Goal: Information Seeking & Learning: Learn about a topic

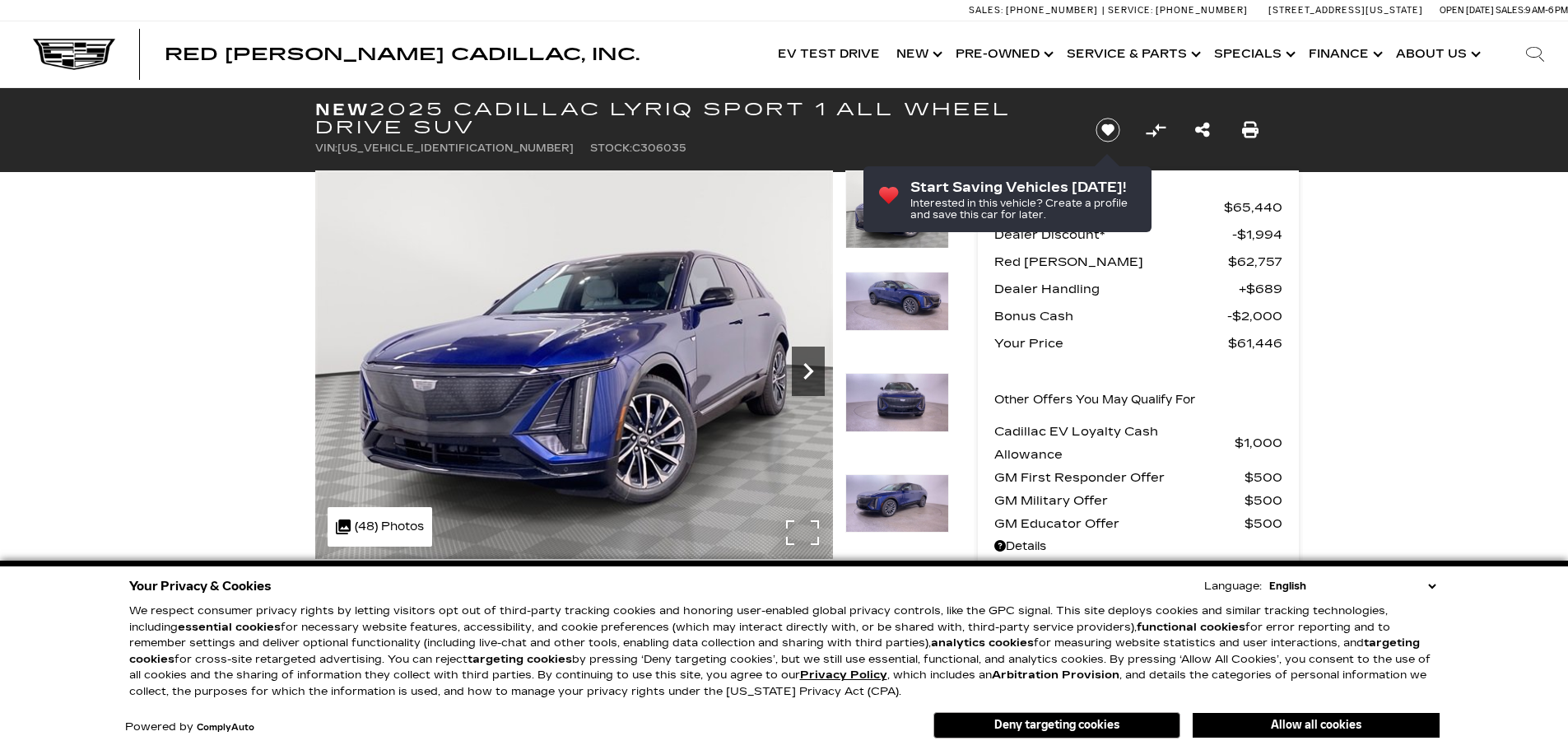
click at [809, 376] on icon "Next" at bounding box center [808, 371] width 33 height 33
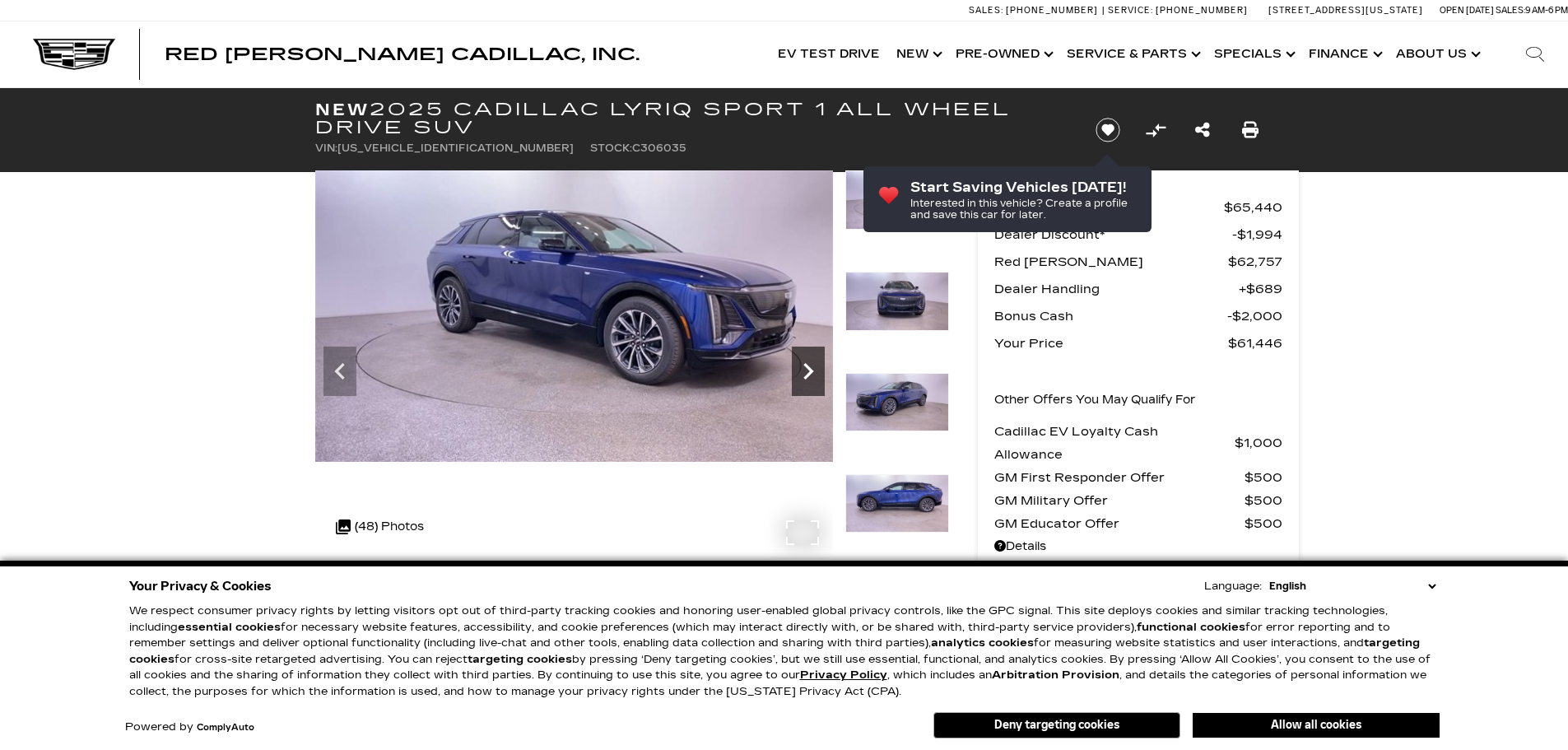
click at [809, 376] on icon "Next" at bounding box center [808, 371] width 33 height 33
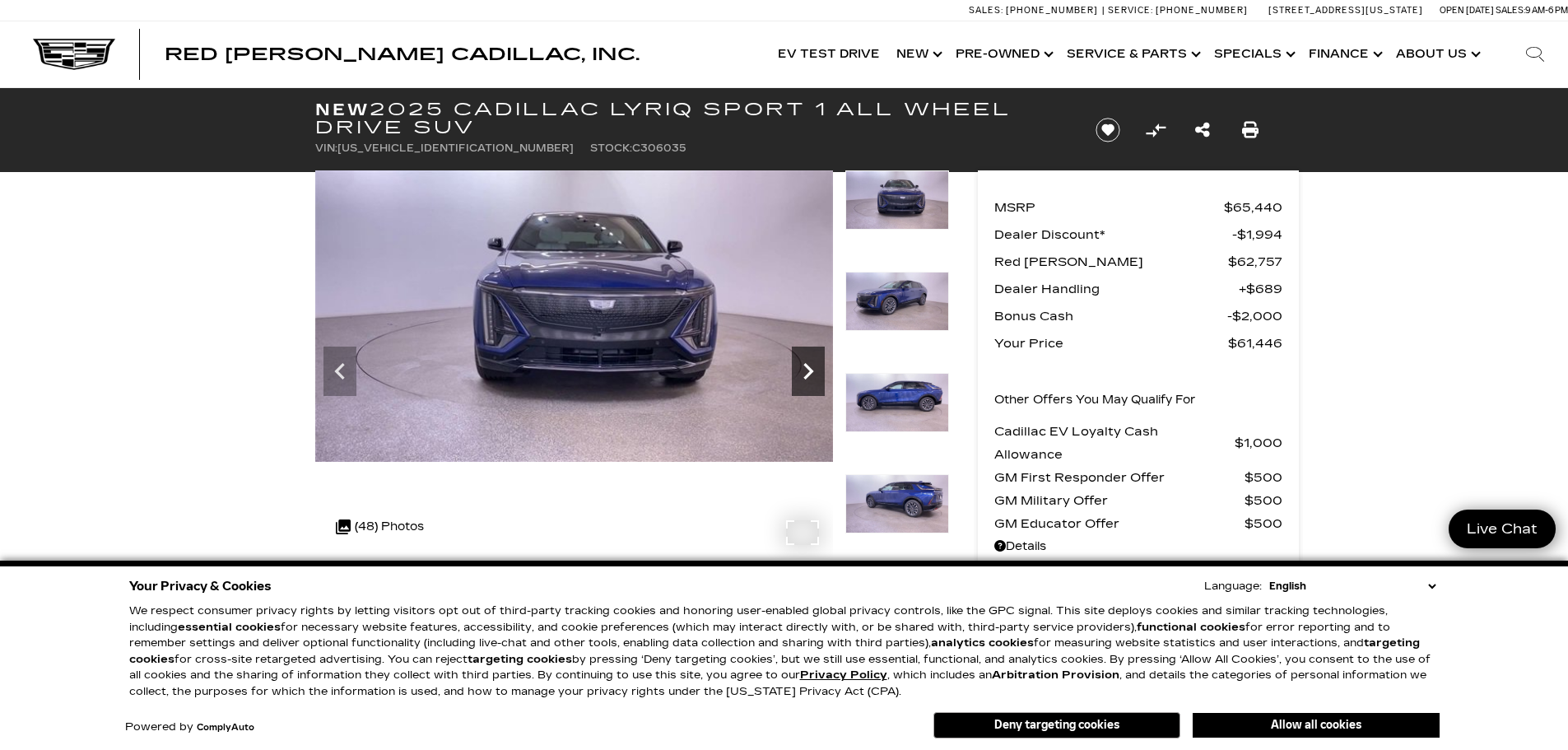
click at [809, 376] on icon "Next" at bounding box center [808, 371] width 33 height 33
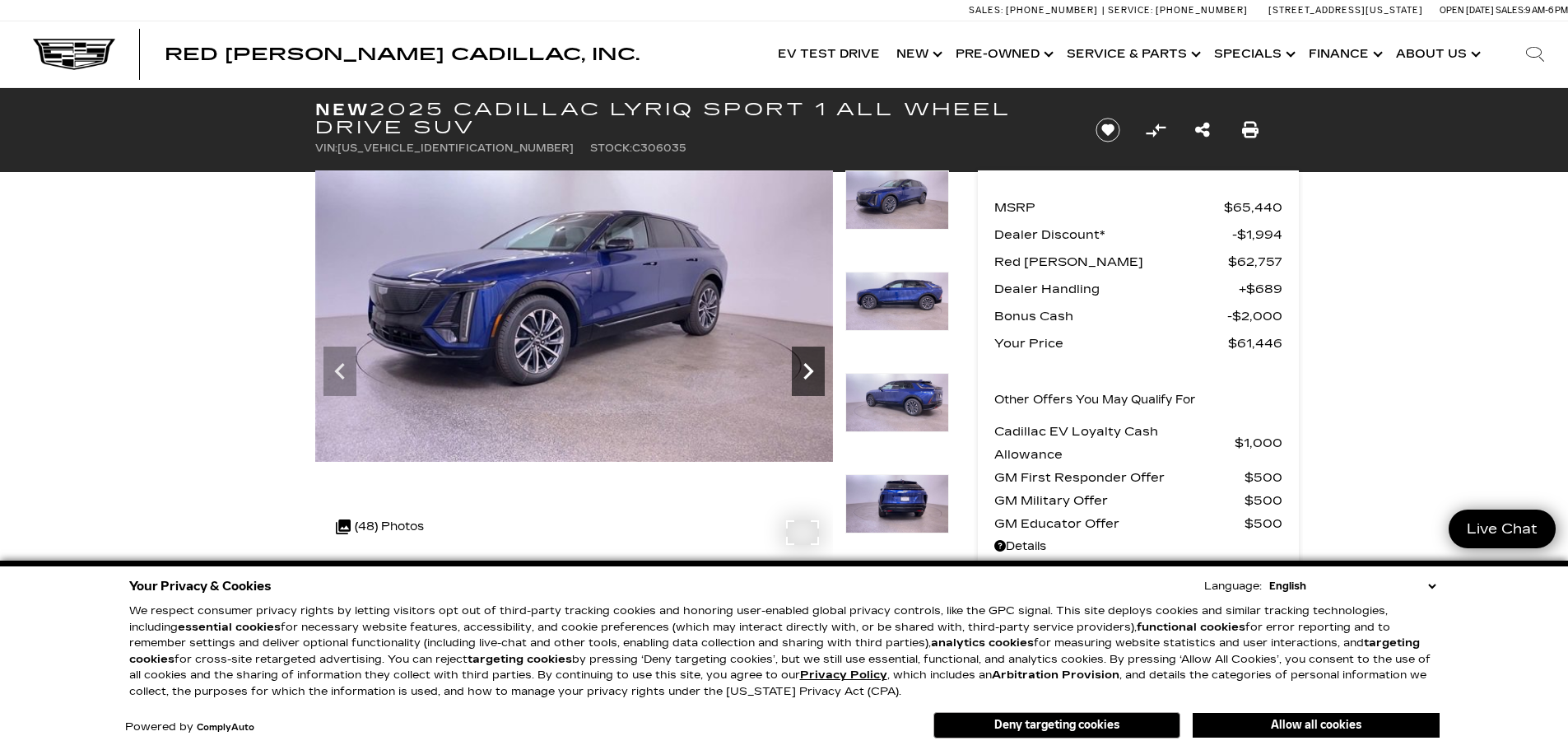
click at [809, 376] on icon "Next" at bounding box center [808, 371] width 33 height 33
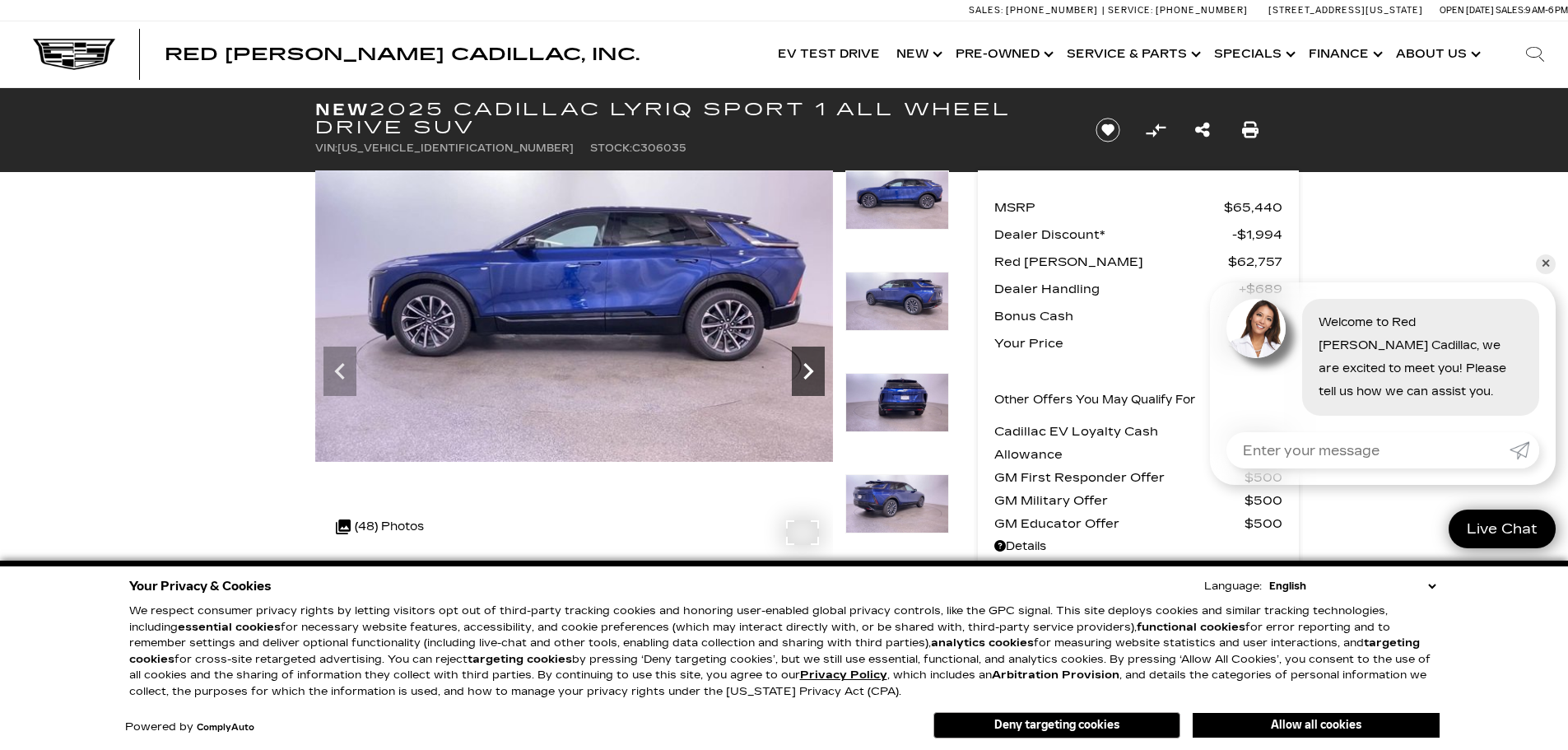
click at [809, 376] on icon "Next" at bounding box center [808, 371] width 33 height 33
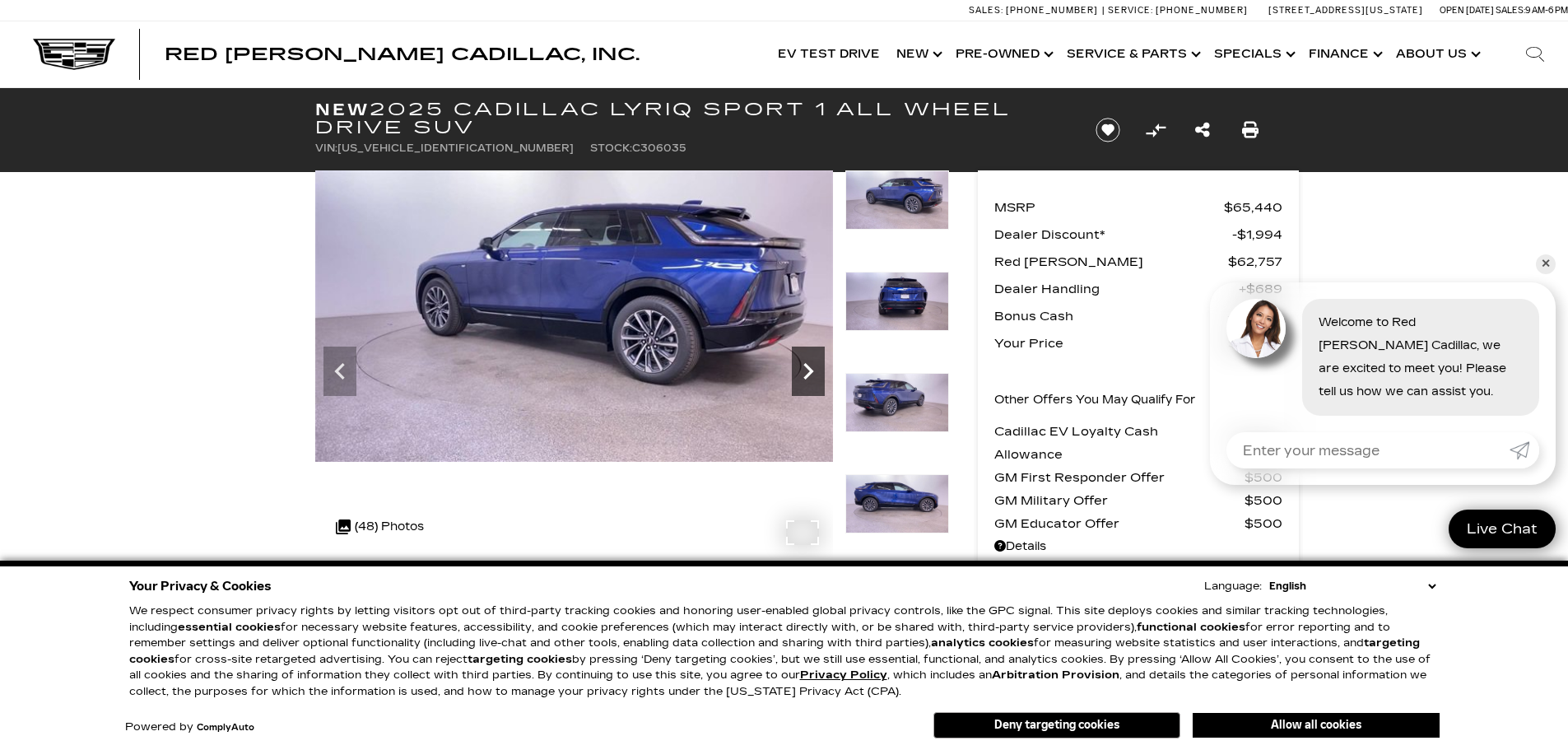
click at [806, 372] on icon "Next" at bounding box center [808, 371] width 33 height 33
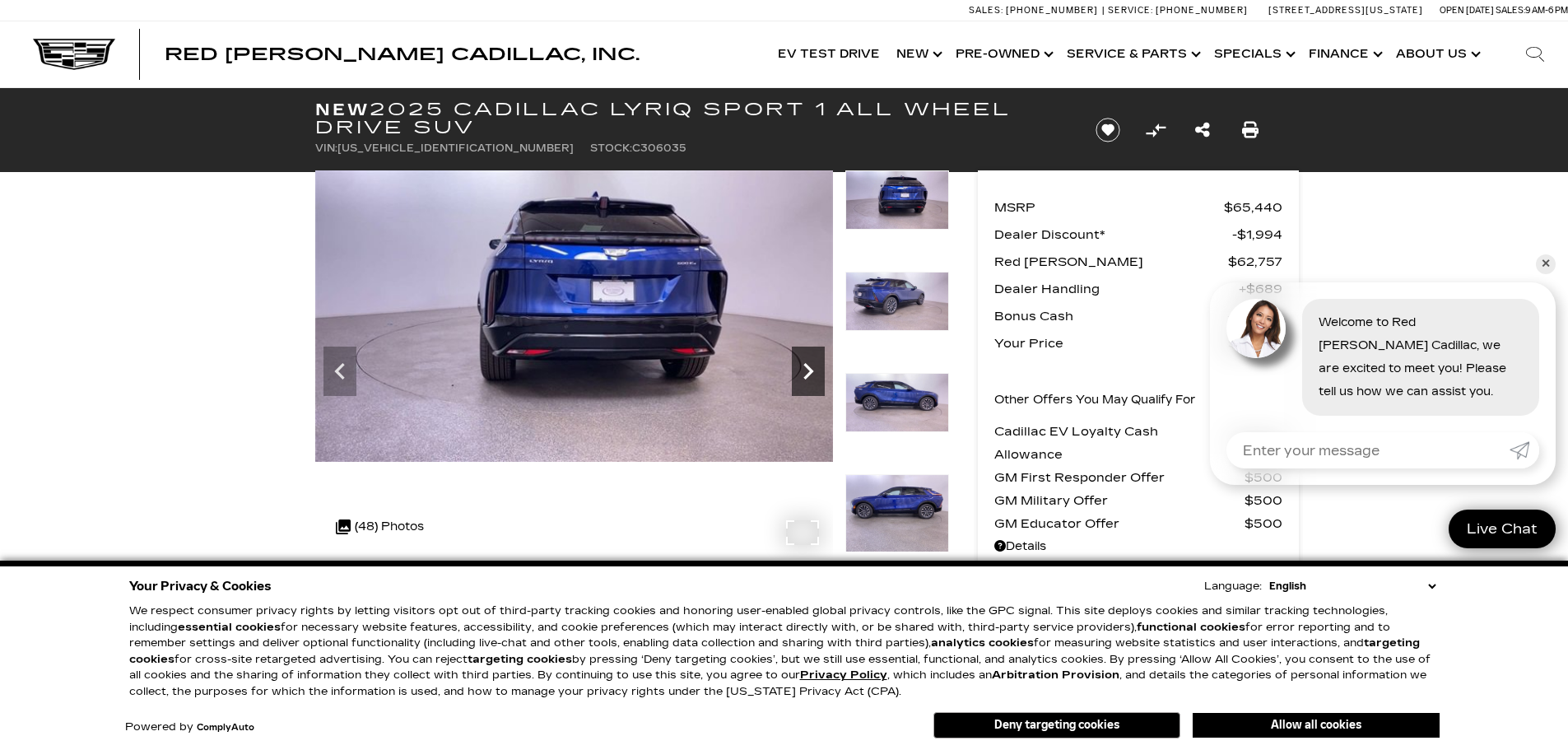
click at [806, 372] on icon "Next" at bounding box center [808, 371] width 33 height 33
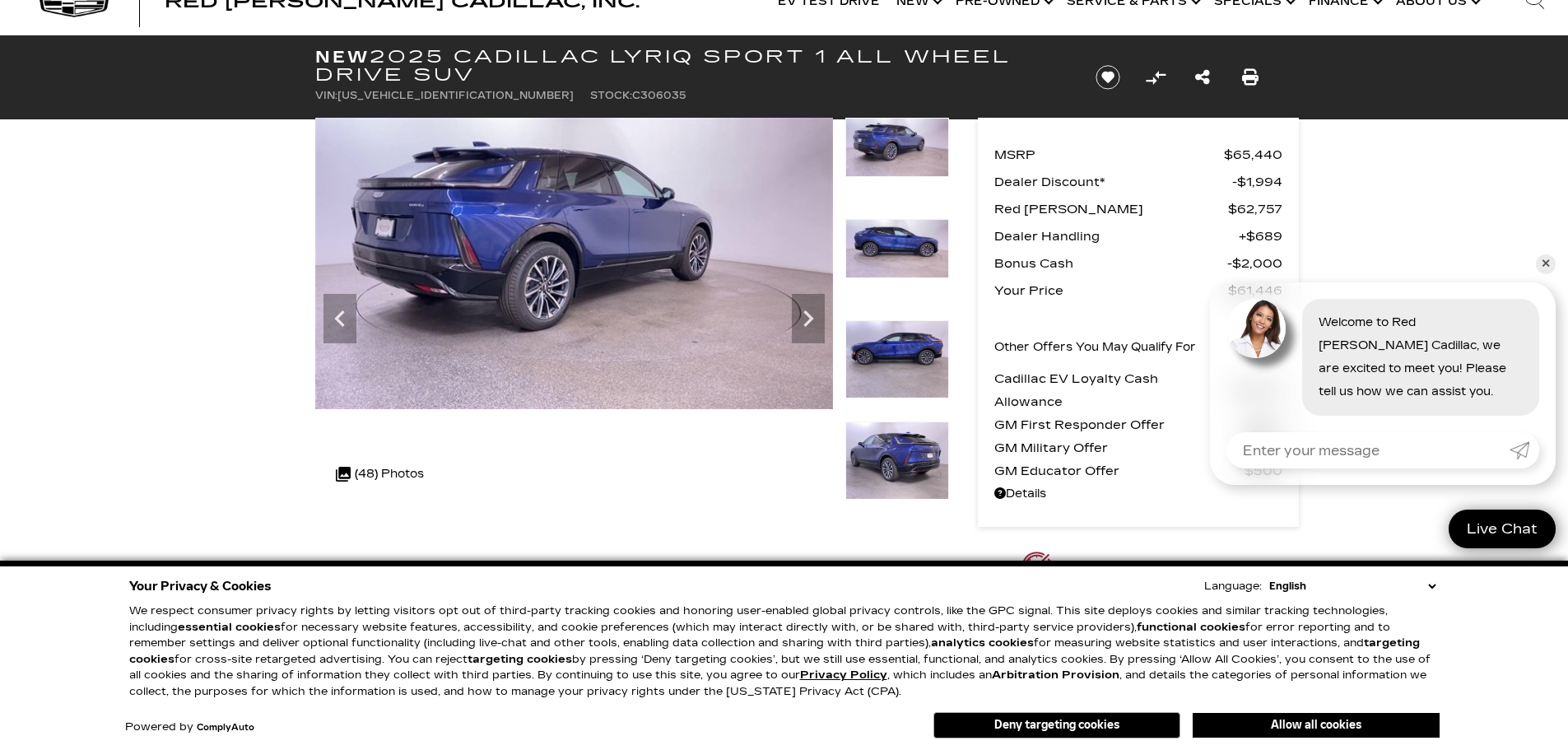
scroll to position [52, 0]
click at [810, 307] on icon "Next" at bounding box center [808, 319] width 33 height 33
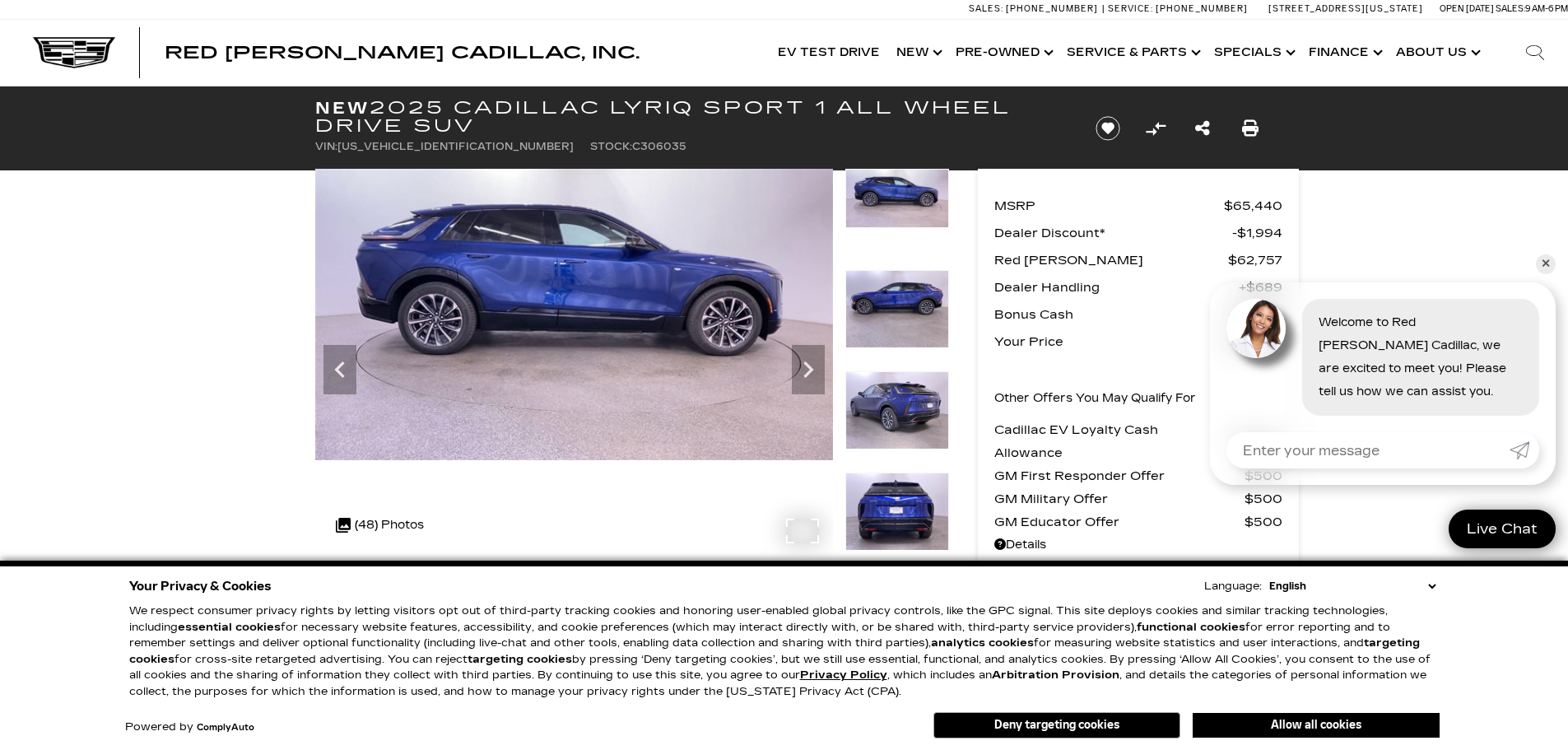
scroll to position [0, 0]
